Goal: Transaction & Acquisition: Purchase product/service

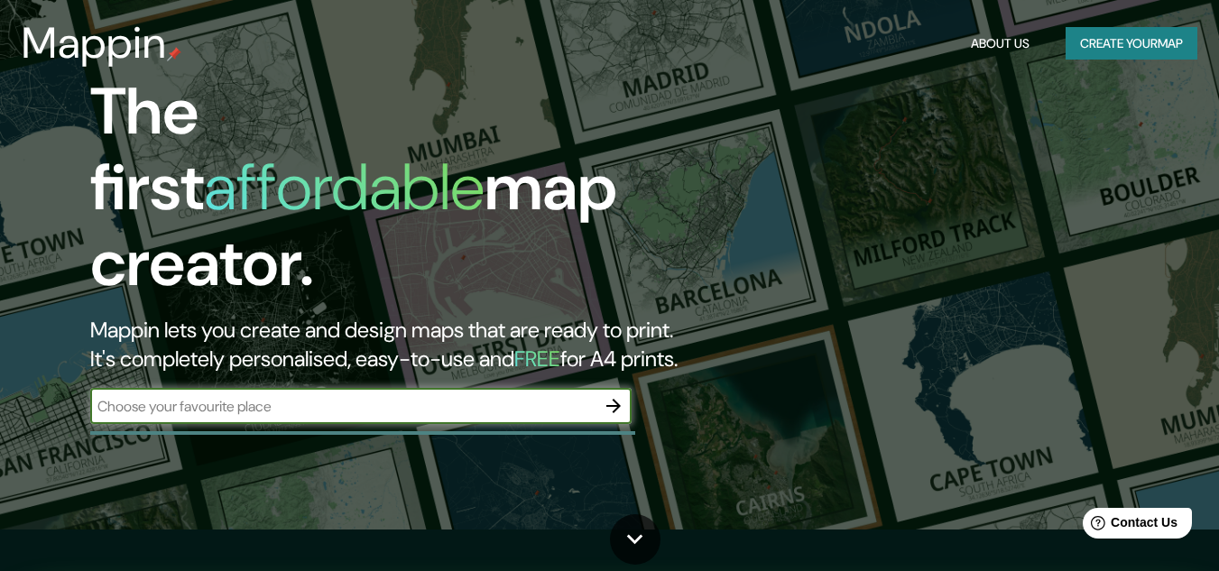
scroll to position [74, 0]
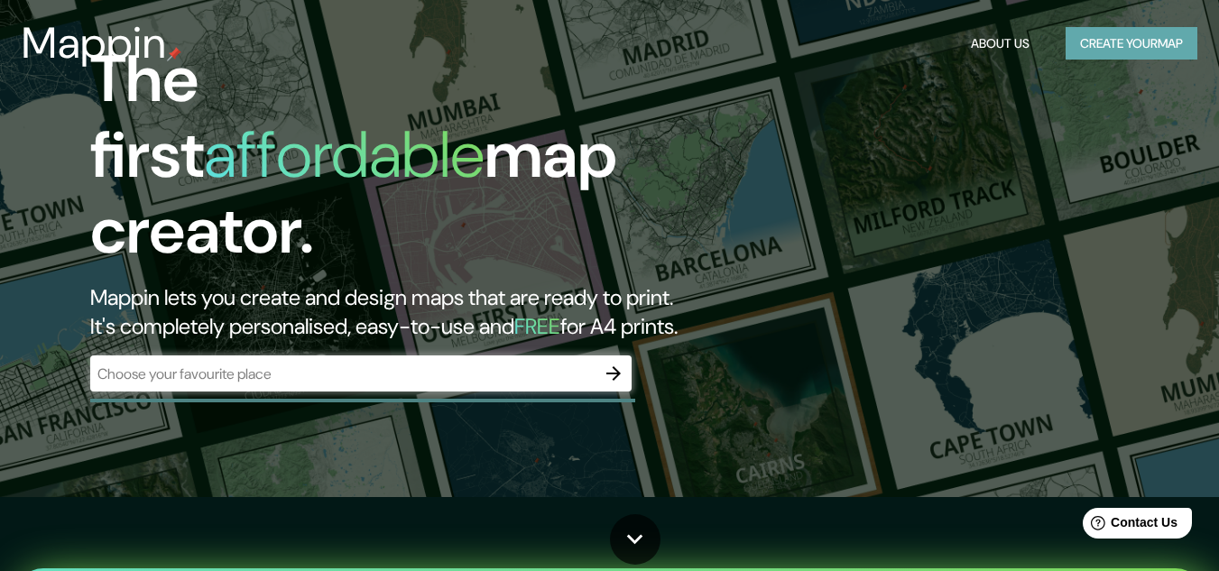
click at [1136, 51] on button "Create your map" at bounding box center [1131, 43] width 132 height 33
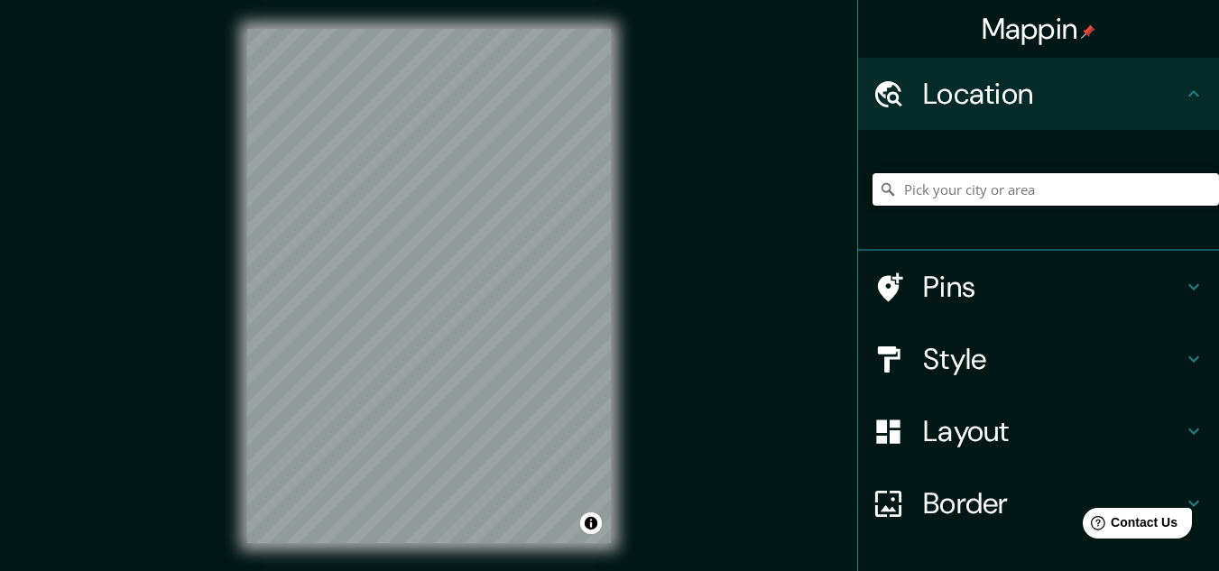
click at [918, 188] on input "Pick your city or area" at bounding box center [1045, 189] width 346 height 32
click at [967, 101] on h4 "Location" at bounding box center [1053, 94] width 260 height 36
click at [970, 202] on input "glenwood" at bounding box center [1045, 189] width 346 height 32
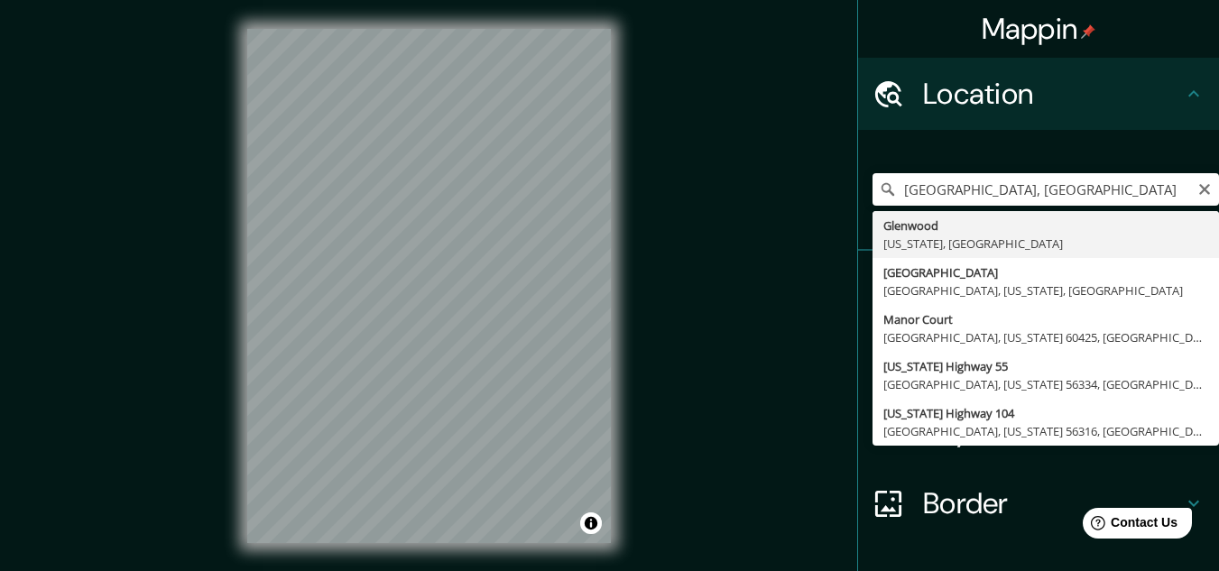
type input "[GEOGRAPHIC_DATA], [US_STATE], [GEOGRAPHIC_DATA]"
